Goal: Information Seeking & Learning: Understand process/instructions

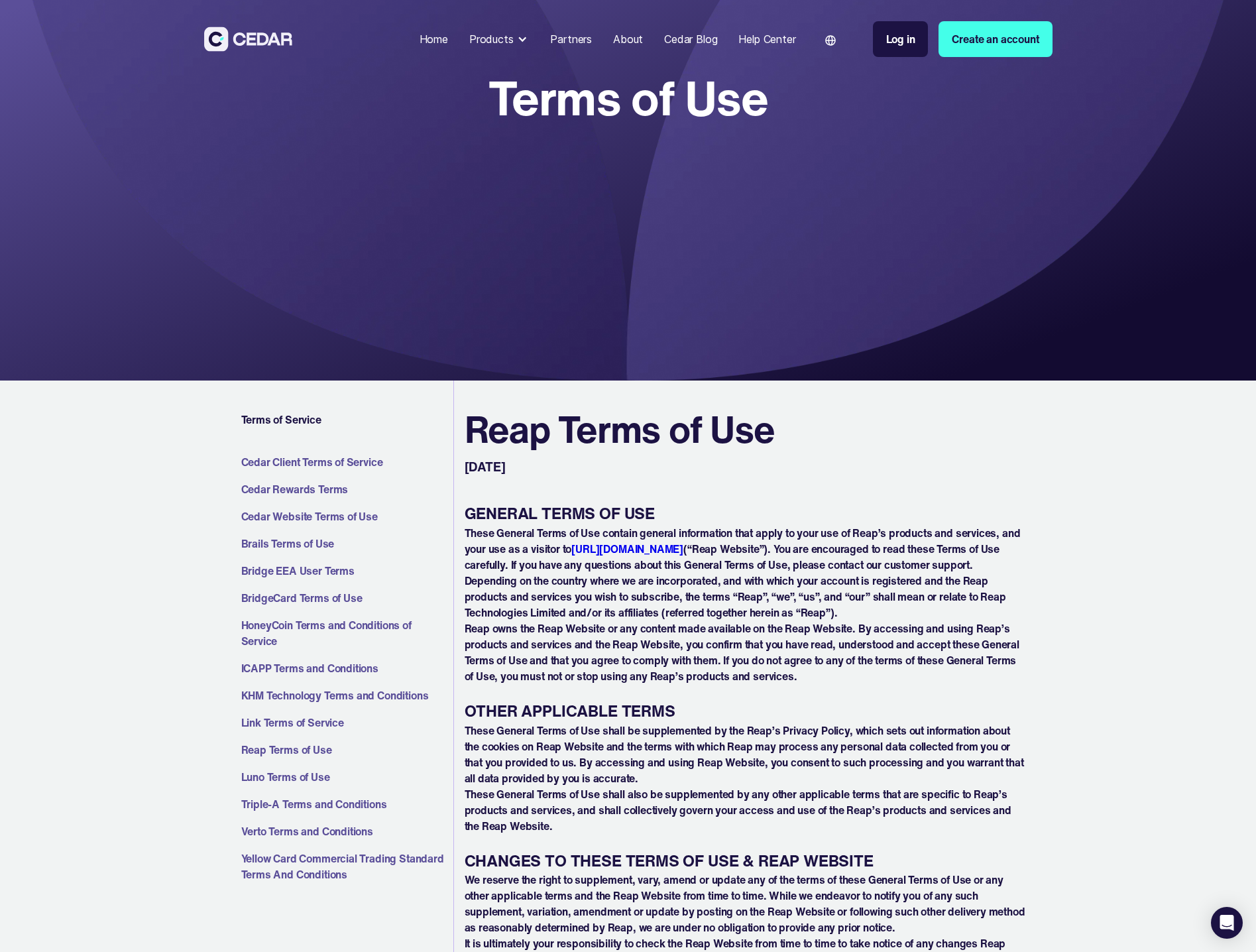
click at [574, 734] on p "These General Terms of Use shall be supplemented by the Reap’s Privacy Policy, …" at bounding box center [745, 754] width 562 height 64
click at [257, 860] on link "Yellow Card Commercial Trading Standard Terms And Conditions" at bounding box center [344, 867] width 207 height 32
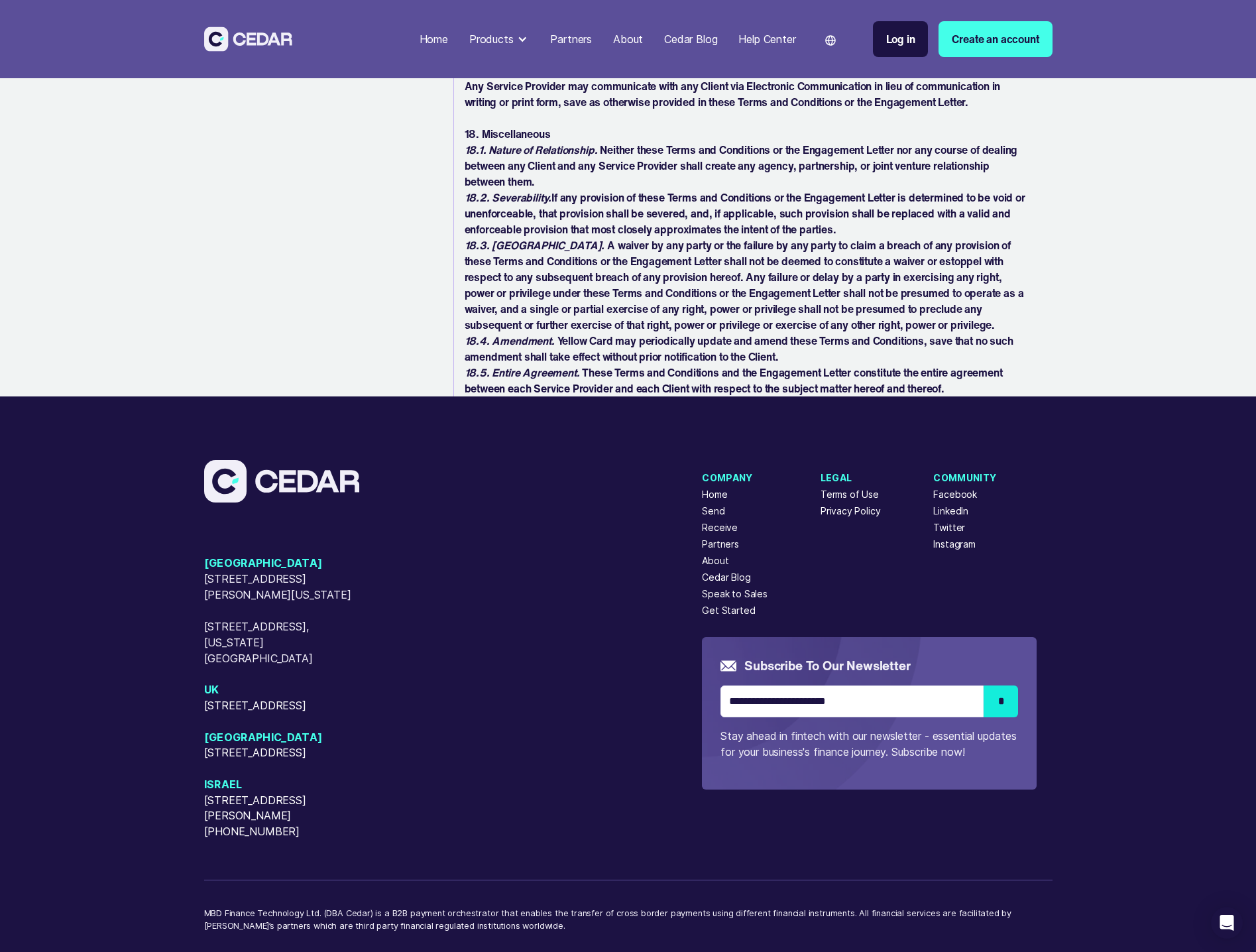
scroll to position [4682, 0]
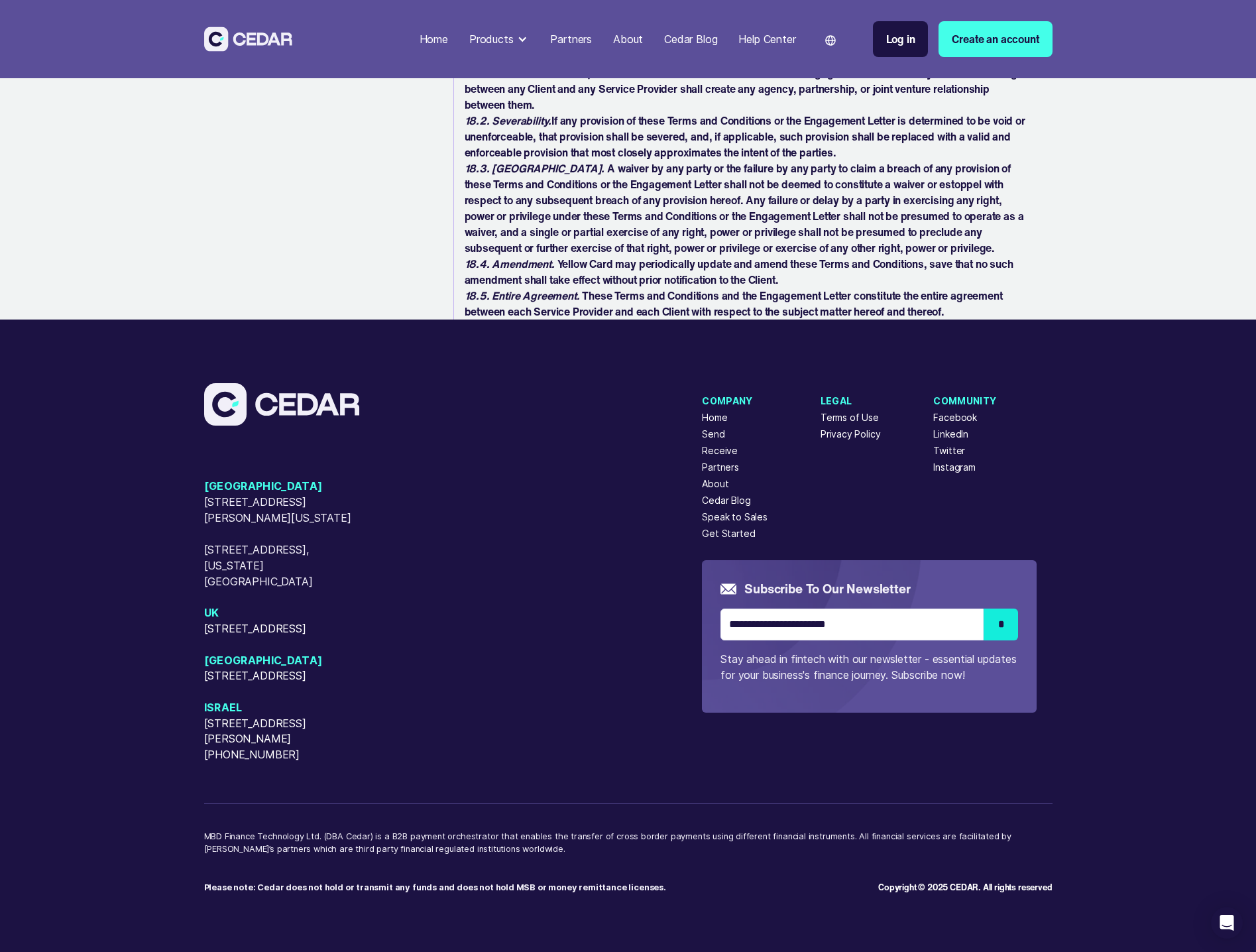
click at [472, 650] on div "USA [STREET_ADDRESS][GEOGRAPHIC_DATA][PERSON_NAME][US_STATE][STREET_ADDRESS][US…" at bounding box center [453, 621] width 498 height 284
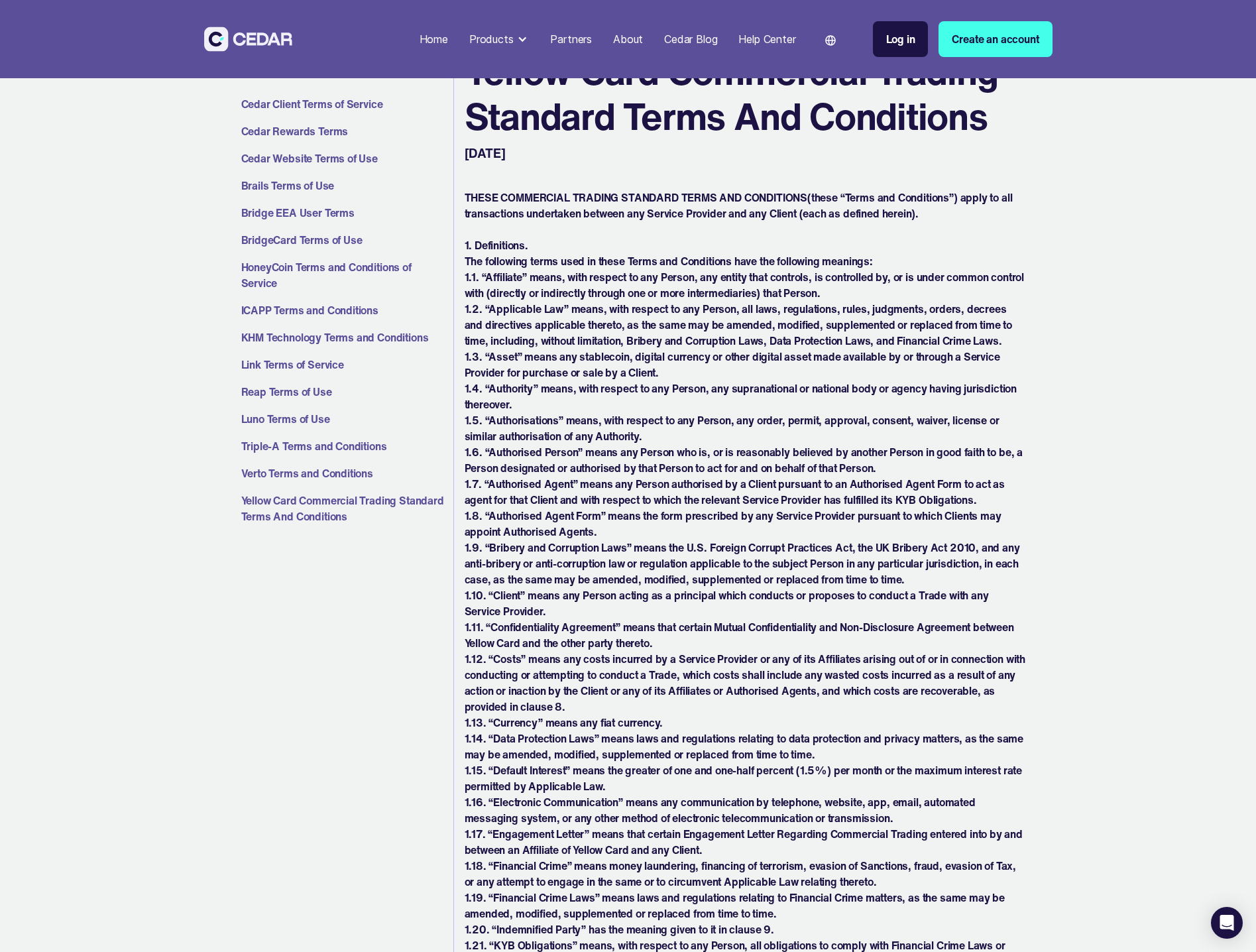
scroll to position [0, 0]
